Goal: Task Accomplishment & Management: Manage account settings

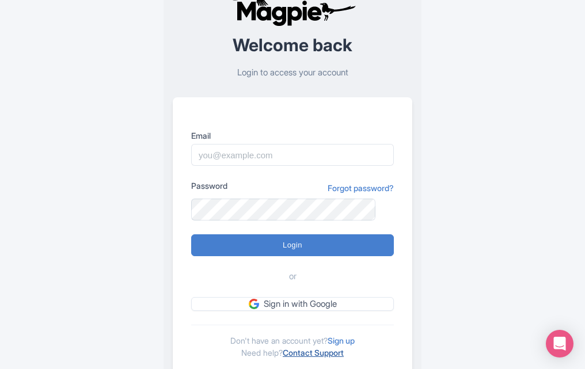
scroll to position [81, 0]
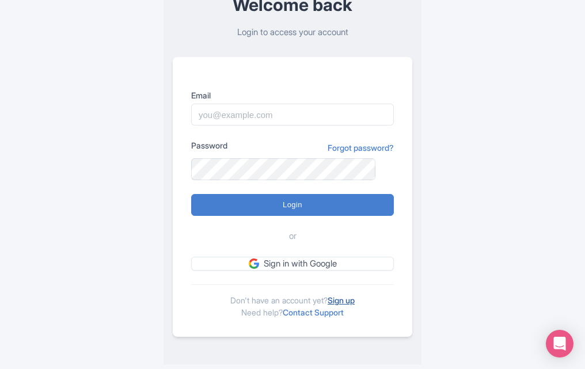
click at [353, 298] on link "Sign up" at bounding box center [340, 300] width 27 height 10
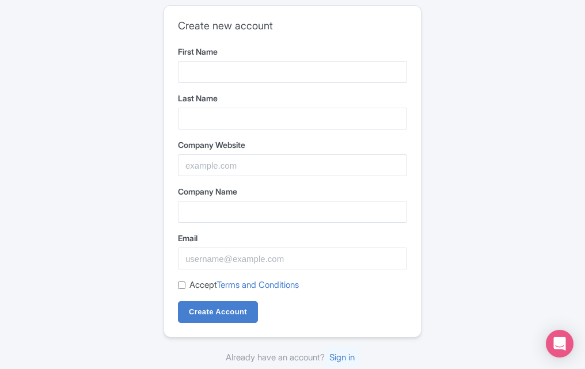
drag, startPoint x: 203, startPoint y: 89, endPoint x: 215, endPoint y: 75, distance: 17.9
click at [204, 85] on form "First Name Last Name Company Website Company Name Email Accept Terms and Condit…" at bounding box center [292, 183] width 229 height 277
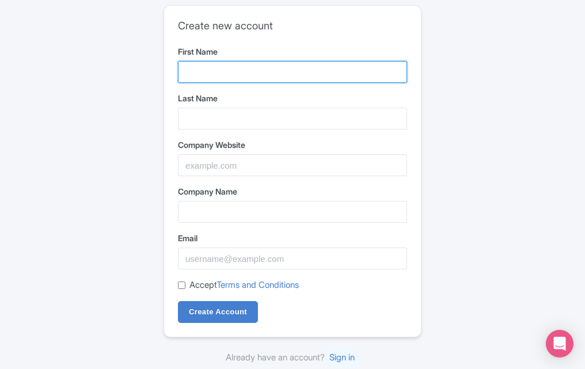
click at [215, 75] on input "First Name" at bounding box center [292, 72] width 229 height 22
type input "Reddy"
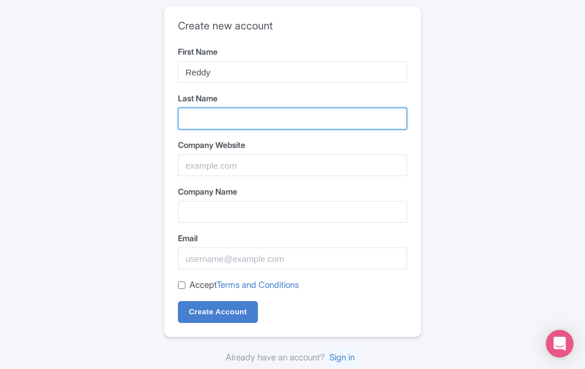
type input "Anna"
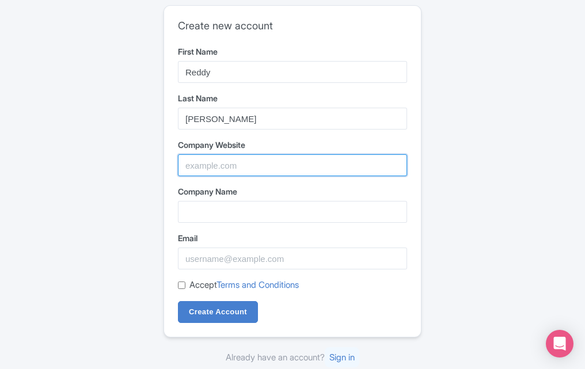
type input "[PERSON_NAME]"
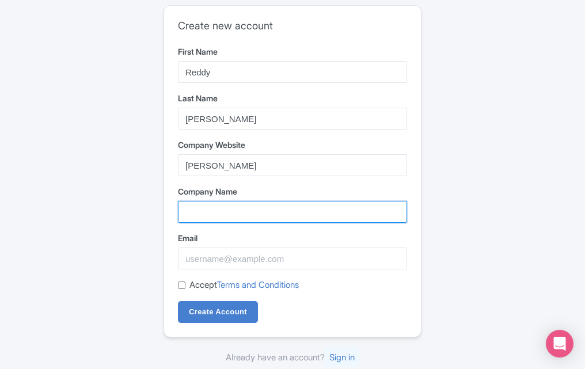
type input "[PERSON_NAME]"
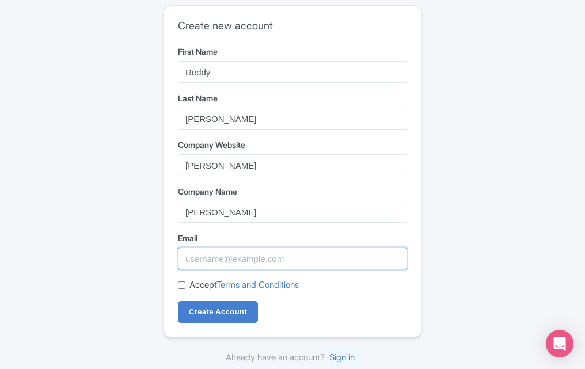
type input "reddyannaa271@gmail.com"
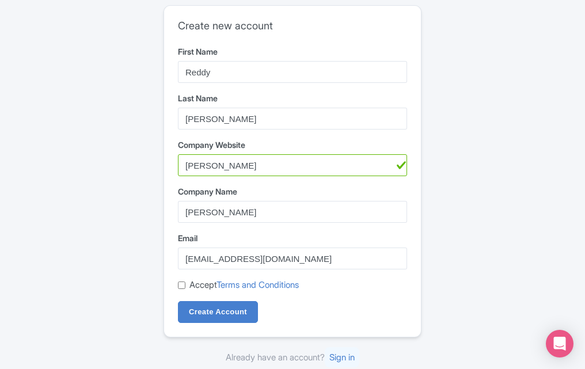
click at [181, 280] on div "Accept Terms and Conditions" at bounding box center [292, 285] width 229 height 13
click at [182, 285] on input "Accept Terms and Conditions" at bounding box center [181, 284] width 7 height 7
checkbox input "true"
click at [208, 321] on input "Create Account" at bounding box center [218, 312] width 80 height 22
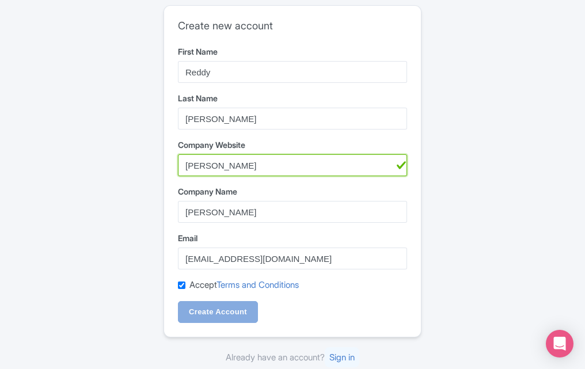
drag, startPoint x: 224, startPoint y: 166, endPoint x: 146, endPoint y: 177, distance: 79.6
click at [146, 177] on div "Create new account First Name Reddy Last Name Anna Company Website Reddy Anna C…" at bounding box center [292, 185] width 571 height 368
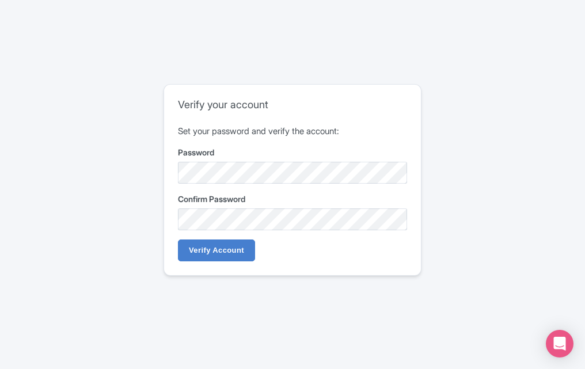
click at [232, 236] on form "Set your password and verify the account: Password Confirm Password Verify Acco…" at bounding box center [292, 193] width 229 height 137
click at [229, 253] on input "Verify Account" at bounding box center [216, 250] width 77 height 22
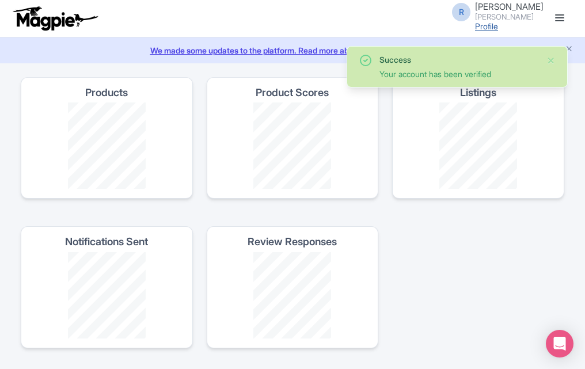
click at [498, 25] on link "Profile" at bounding box center [486, 26] width 23 height 10
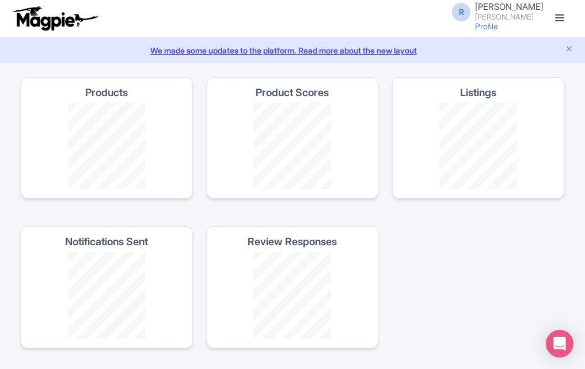
click at [0, 0] on link "Dashboard" at bounding box center [0, 0] width 0 height 0
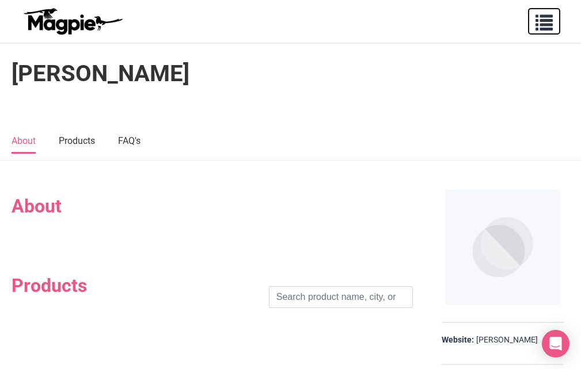
click at [544, 28] on span "button" at bounding box center [543, 20] width 17 height 17
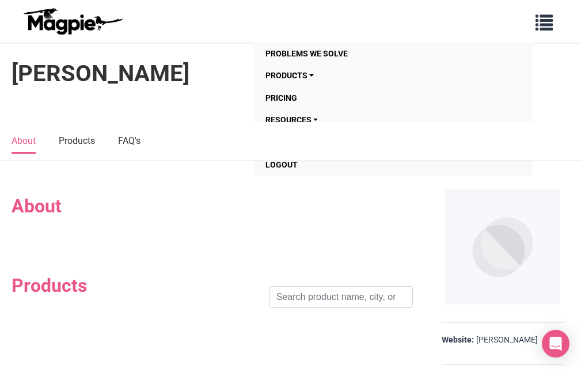
click at [64, 78] on h1 "[PERSON_NAME]" at bounding box center [101, 74] width 178 height 28
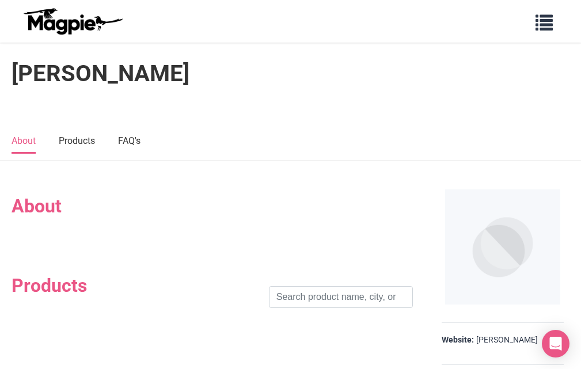
click at [58, 208] on h2 "About" at bounding box center [212, 206] width 401 height 22
click at [58, 217] on h2 "About" at bounding box center [212, 206] width 401 height 22
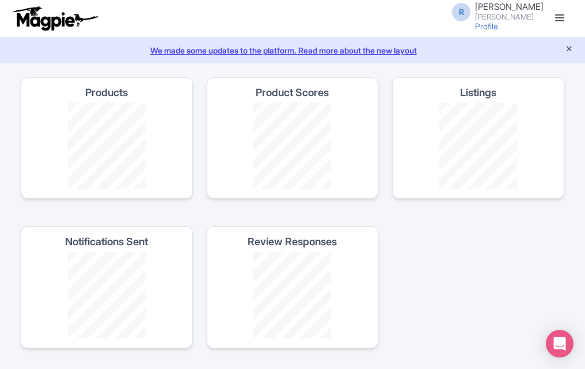
click at [570, 53] on icon "Close announcement" at bounding box center [569, 48] width 9 height 9
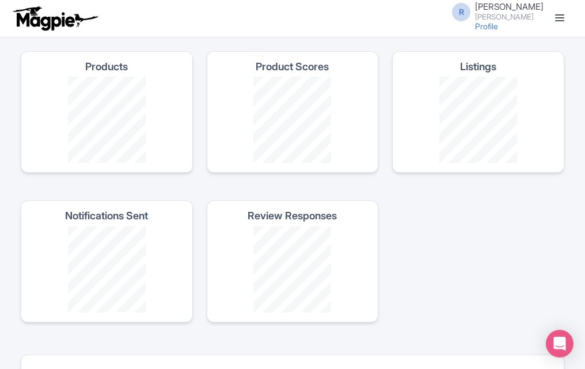
click at [533, 3] on span "[PERSON_NAME]" at bounding box center [509, 6] width 68 height 11
click at [489, 75] on link "Settings" at bounding box center [487, 73] width 109 height 18
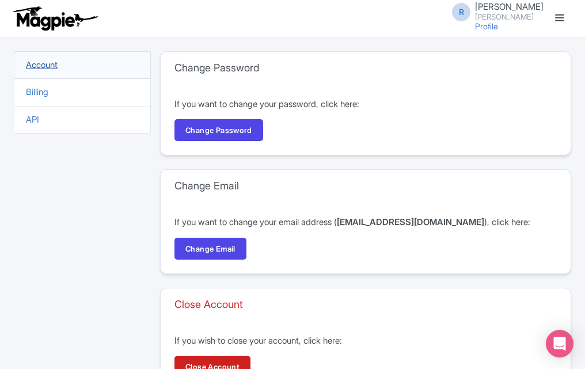
click at [43, 70] on link "Account" at bounding box center [42, 64] width 32 height 11
click at [498, 27] on link "Profile" at bounding box center [486, 26] width 23 height 10
click at [528, 4] on span "[PERSON_NAME]" at bounding box center [509, 6] width 68 height 11
click at [494, 49] on link "Users" at bounding box center [487, 55] width 109 height 18
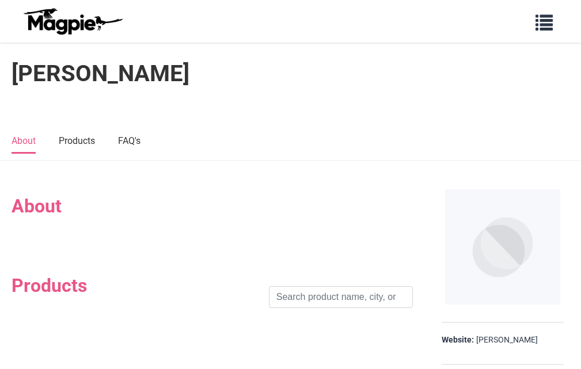
click at [65, 213] on h2 "About" at bounding box center [212, 206] width 401 height 22
click at [47, 209] on h2 "About" at bounding box center [212, 206] width 401 height 22
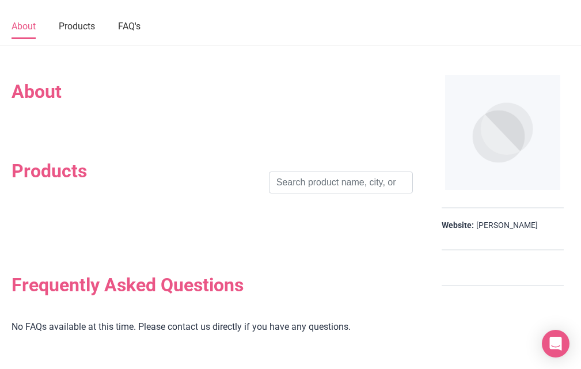
scroll to position [115, 0]
click at [498, 226] on link "reddy anna" at bounding box center [507, 225] width 62 height 12
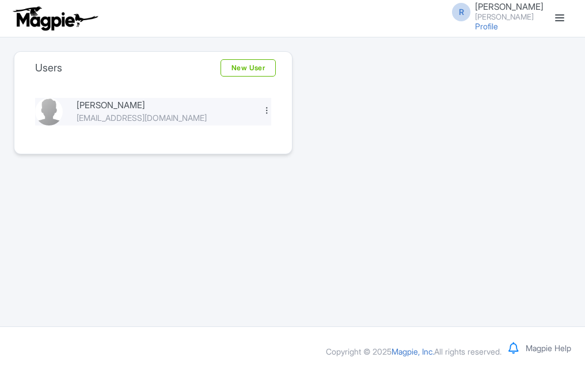
click at [268, 115] on div at bounding box center [266, 110] width 9 height 9
click at [222, 139] on link "Edit" at bounding box center [215, 130] width 109 height 18
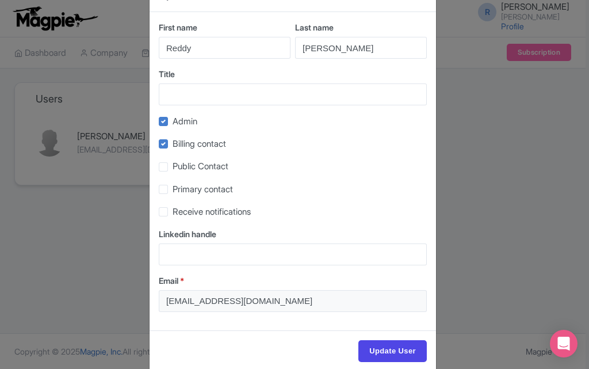
scroll to position [58, 0]
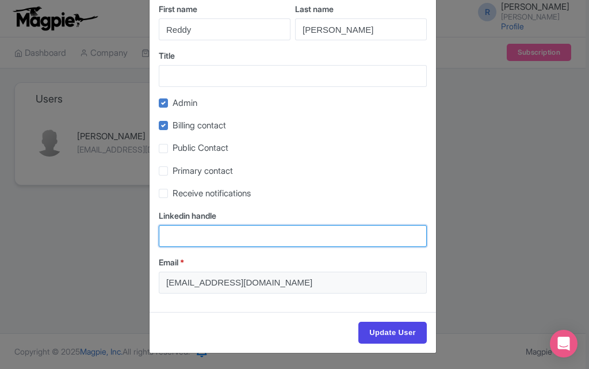
click at [215, 237] on input "Linkedin handle" at bounding box center [293, 236] width 268 height 22
paste input "[URL][DOMAIN_NAME][PERSON_NAME]"
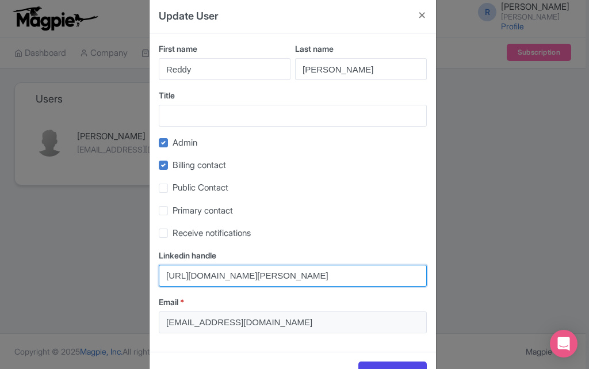
scroll to position [0, 0]
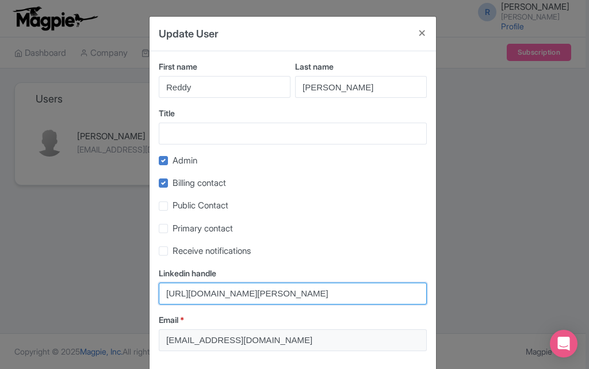
type input "https://www.linkedin.com/in/reddy-anna-31818a380/"
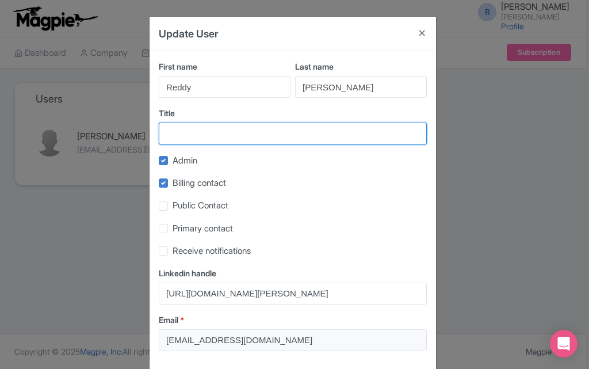
click at [202, 143] on input "Title" at bounding box center [293, 134] width 268 height 22
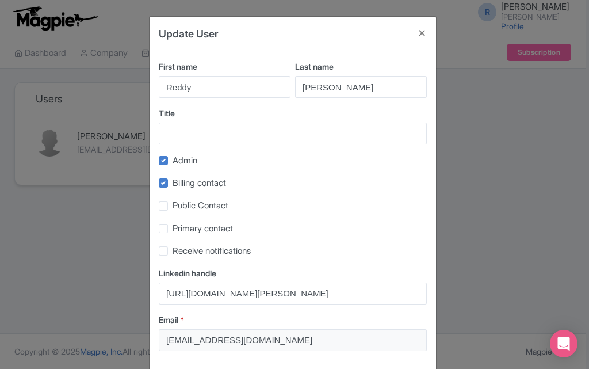
click at [260, 181] on div "Billing contact" at bounding box center [293, 182] width 268 height 13
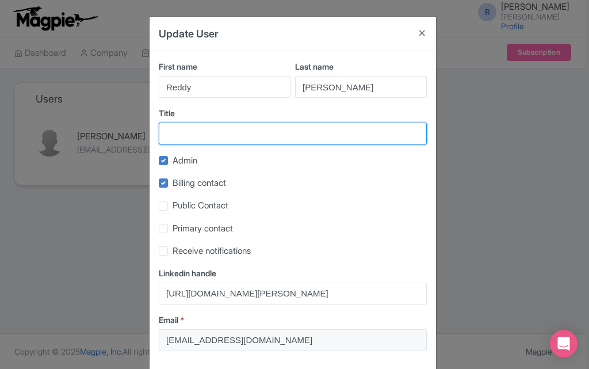
click at [249, 140] on input "Title" at bounding box center [293, 134] width 268 height 22
type input "Website - https://reddyanna-id.com/"
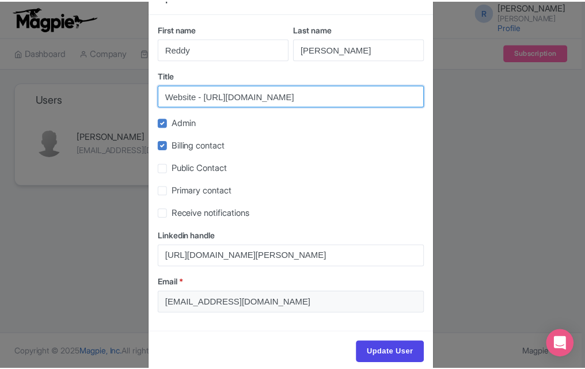
scroll to position [58, 0]
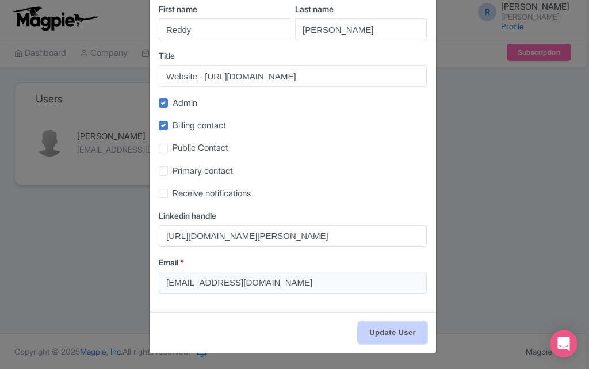
click at [380, 329] on input "Update User" at bounding box center [393, 333] width 68 height 22
